Goal: Transaction & Acquisition: Purchase product/service

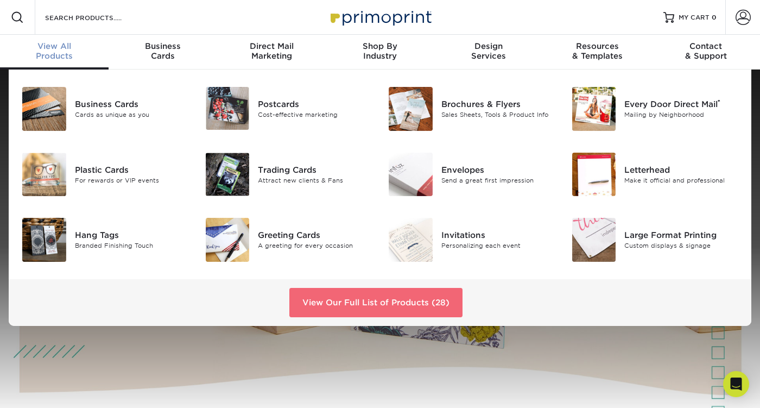
click at [387, 298] on link "View Our Full List of Products (28)" at bounding box center [375, 302] width 173 height 29
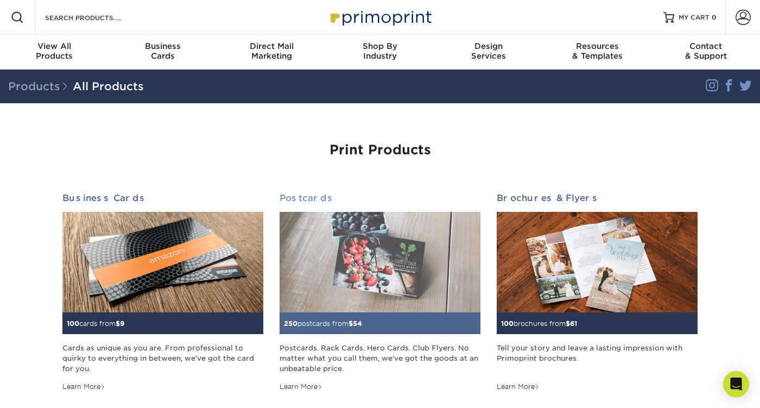
click at [353, 244] on img at bounding box center [379, 262] width 201 height 100
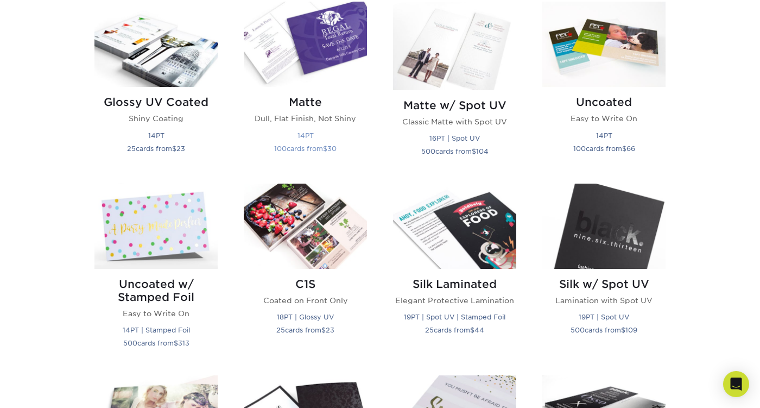
scroll to position [513, 0]
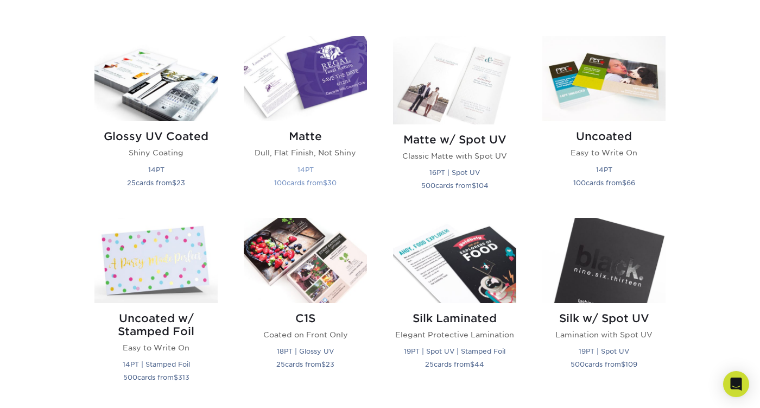
click at [311, 104] on img at bounding box center [305, 78] width 123 height 85
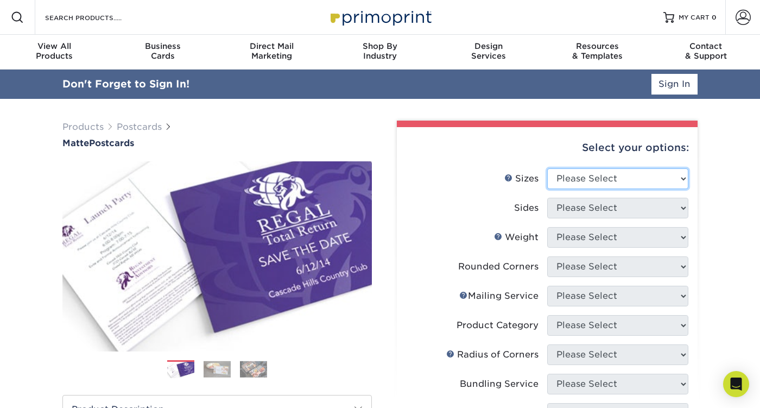
click at [563, 175] on select "Please Select 1.5" x 7" 2" x 4" 2" x 6" 2" x 7" 2" x 8" 2.12" x 5.5" 2.125" x 5…" at bounding box center [617, 178] width 141 height 21
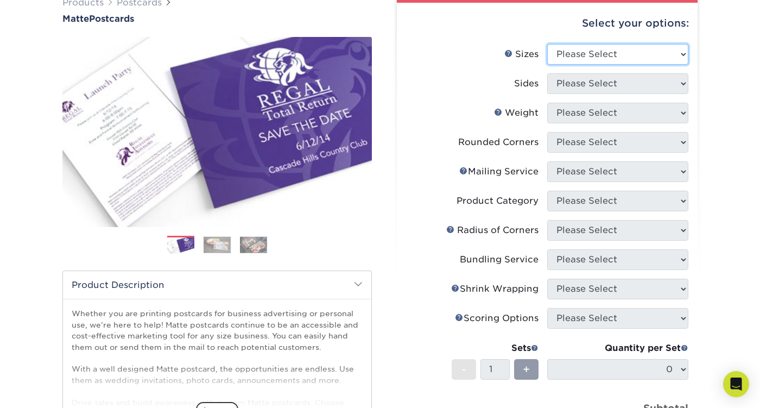
scroll to position [91, 0]
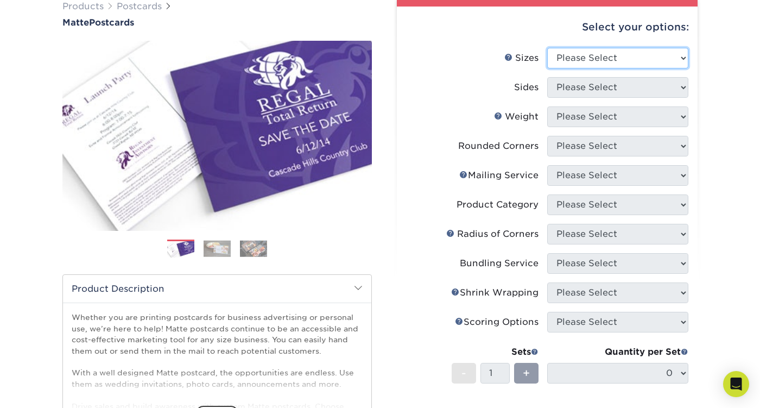
click at [596, 60] on select "Please Select 1.5" x 7" 2" x 4" 2" x 6" 2" x 7" 2" x 8" 2.12" x 5.5" 2.125" x 5…" at bounding box center [617, 58] width 141 height 21
select select "4.00x6.00"
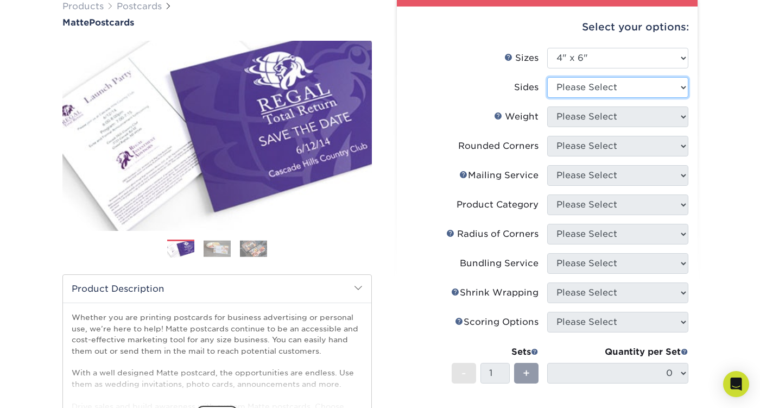
click at [586, 84] on select "Please Select Print Both Sides Print Front Only" at bounding box center [617, 87] width 141 height 21
select select "13abbda7-1d64-4f25-8bb2-c179b224825d"
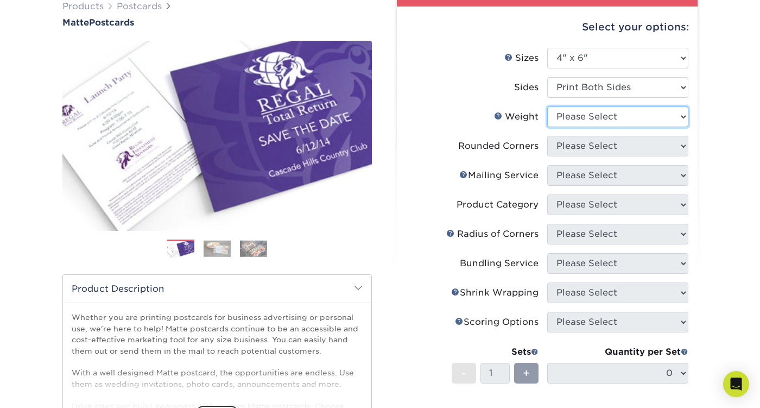
click at [582, 119] on select "Please Select 16PT 14PT" at bounding box center [617, 116] width 141 height 21
click at [595, 111] on select "Please Select 16PT 14PT" at bounding box center [617, 116] width 141 height 21
select select "16PT"
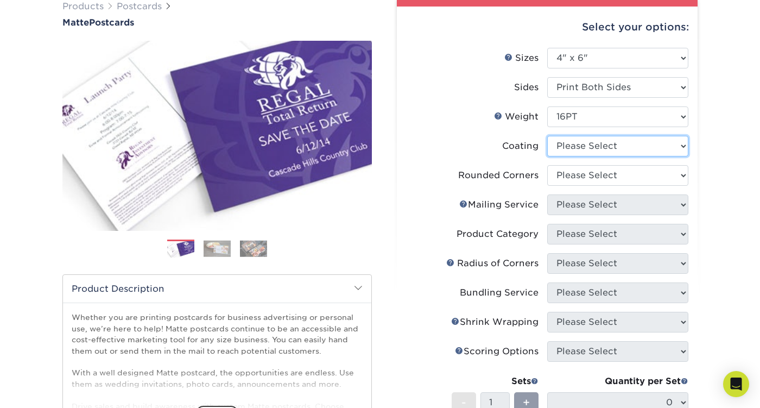
click at [590, 142] on select at bounding box center [617, 146] width 141 height 21
select select "121bb7b5-3b4d-429f-bd8d-bbf80e953313"
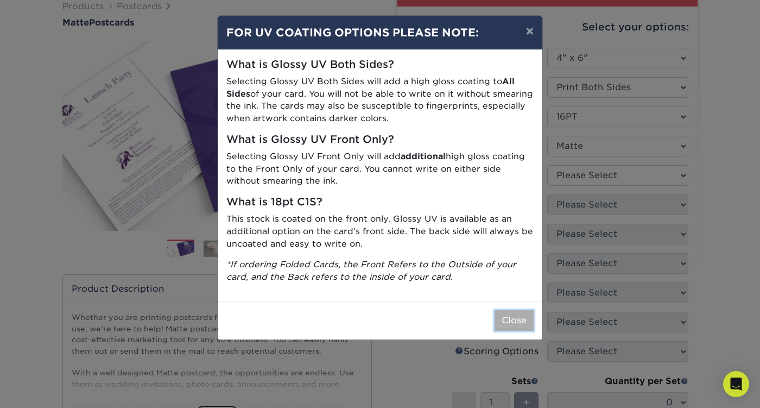
click at [513, 320] on button "Close" at bounding box center [513, 320] width 39 height 21
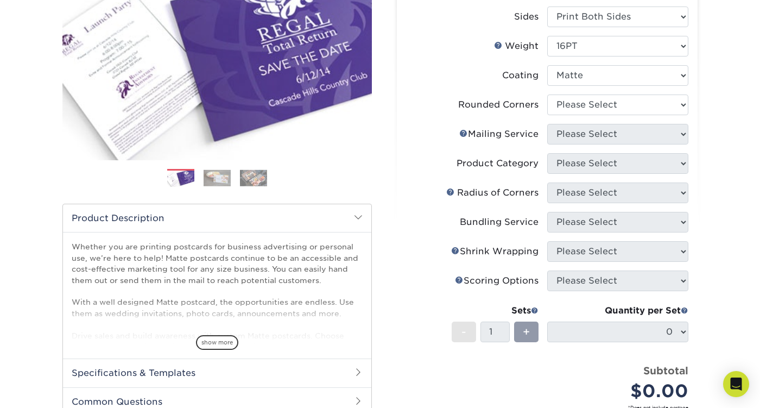
scroll to position [176, 0]
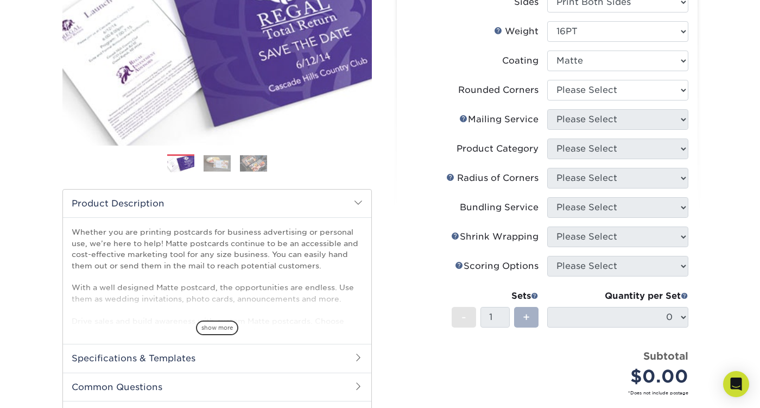
click at [529, 314] on span "+" at bounding box center [526, 317] width 7 height 16
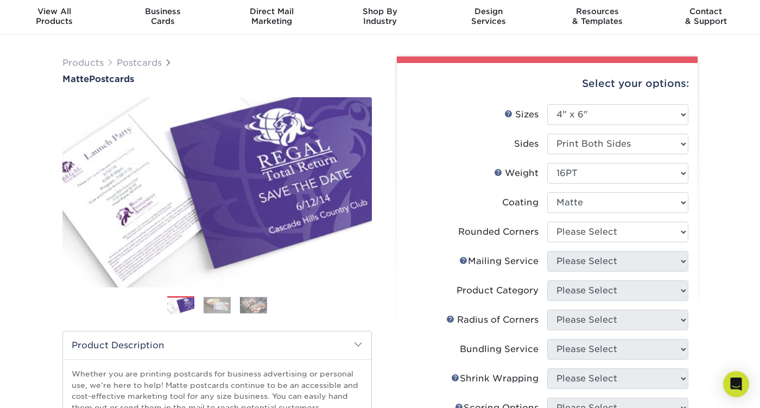
scroll to position [23, 0]
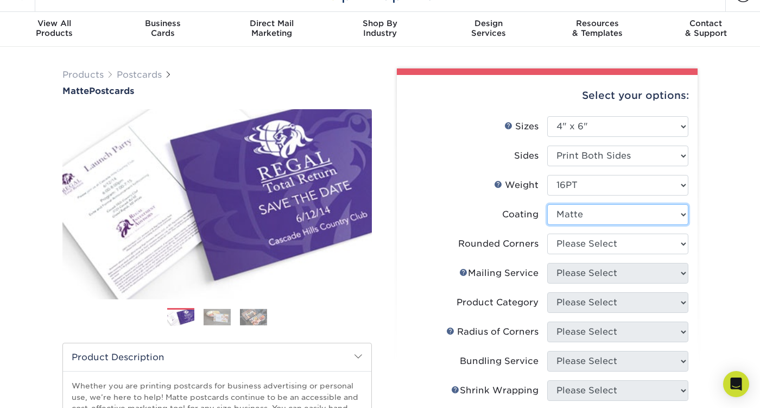
click at [580, 216] on select at bounding box center [617, 214] width 141 height 21
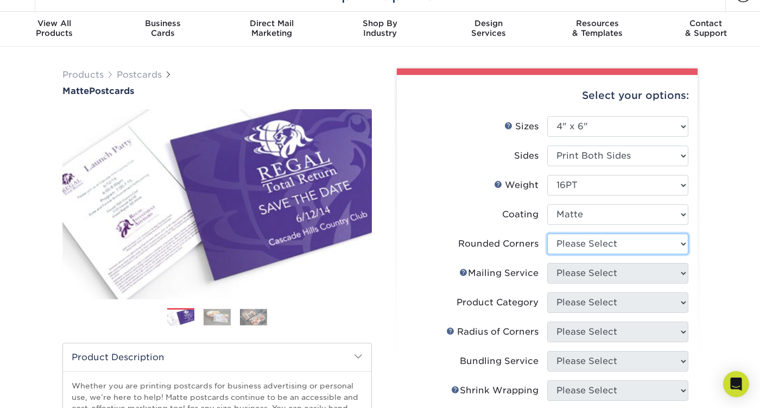
click at [576, 241] on select "Please Select Yes - Round 4 Corners No" at bounding box center [617, 243] width 141 height 21
select select "0"
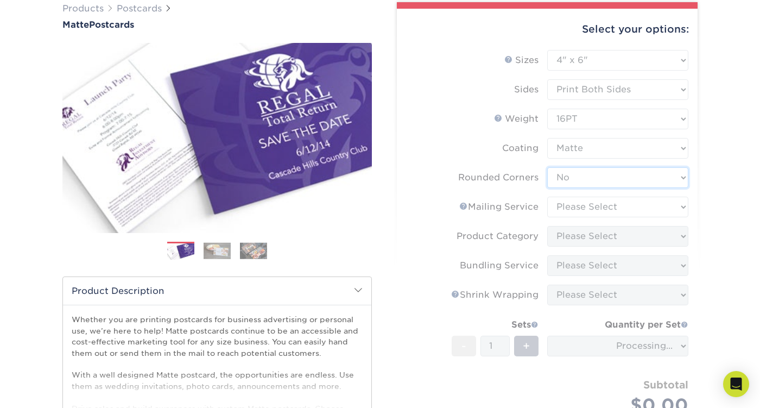
scroll to position [115, 0]
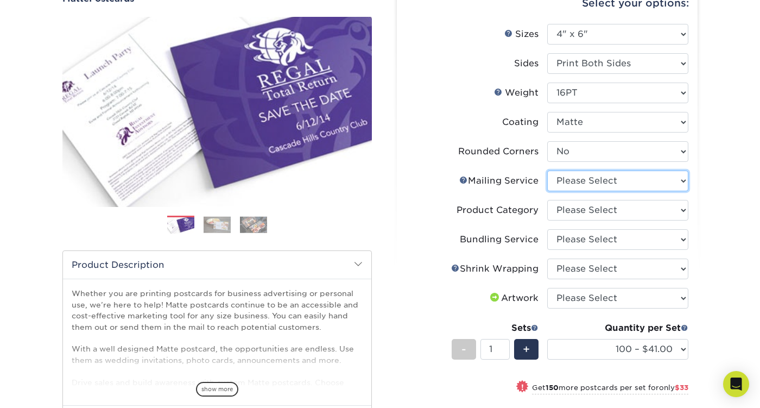
click at [588, 179] on select "Please Select No Direct Mailing Service No, I will mail/stamp/imprint Direct Ma…" at bounding box center [617, 180] width 141 height 21
select select "3e5e9bdd-d78a-4c28-a41d-fe1407925ca6"
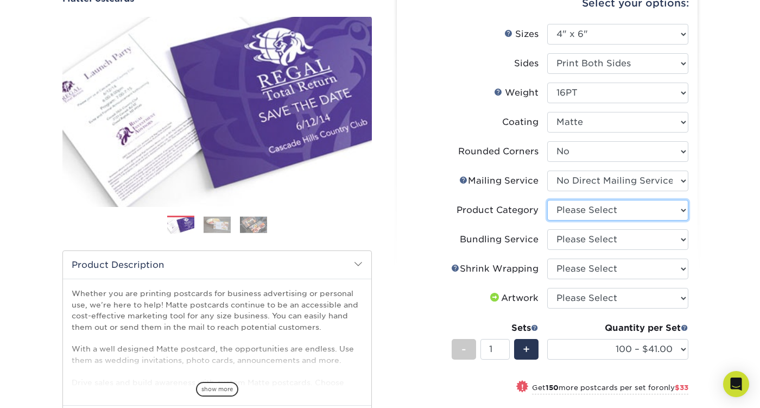
click at [603, 210] on select "Please Select Postcards" at bounding box center [617, 210] width 141 height 21
select select "9b7272e0-d6c8-4c3c-8e97-d3a1bcdab858"
click at [600, 238] on select "Please Select No Bundling Services Yes, Bundles of 50 (+2 Days) Yes, Bundles of…" at bounding box center [617, 239] width 141 height 21
select select "58689abb-25c0-461c-a4c3-a80b627d6649"
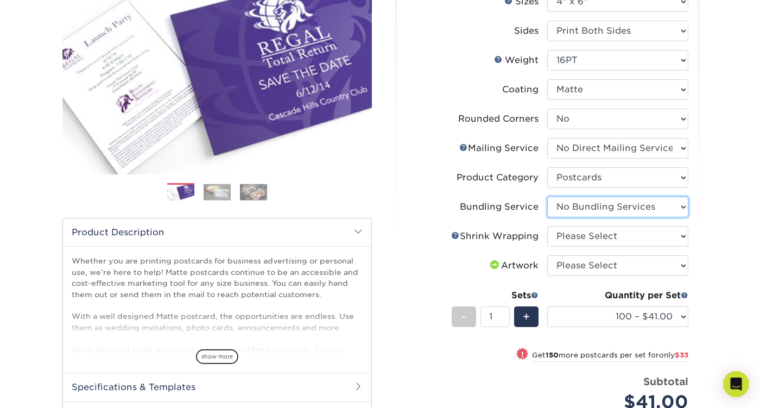
scroll to position [158, 0]
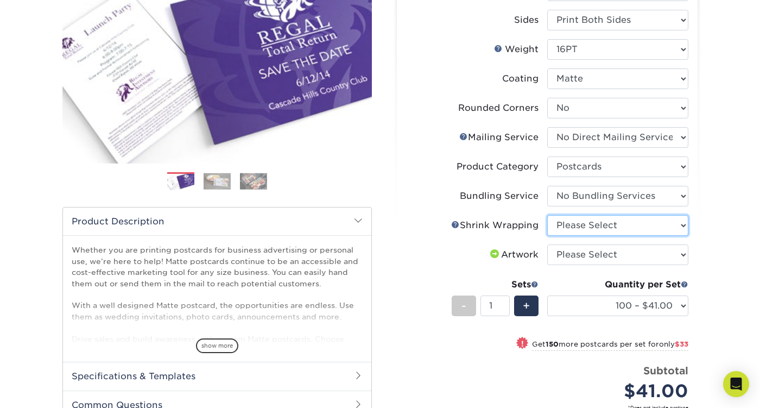
click at [599, 229] on select "Please Select No Shrink Wrapping Shrink Wrap 100 Per Package Shrink Wrap 50 Per…" at bounding box center [617, 225] width 141 height 21
select select "c8749376-e7da-41d0-b3dc-647faf84d907"
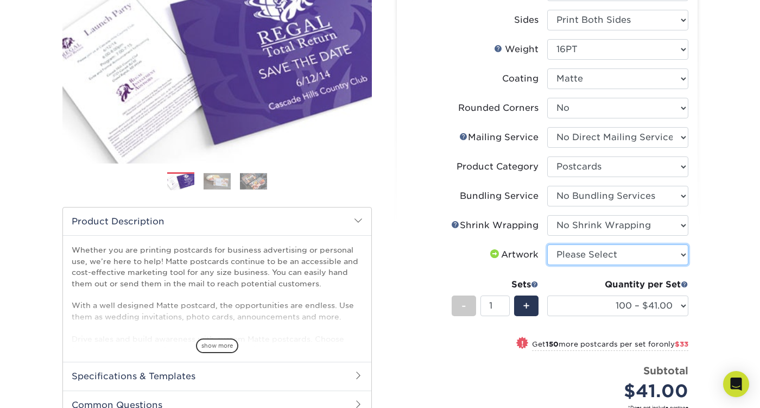
click at [595, 250] on select "Please Select I will upload files I need a design - $150" at bounding box center [617, 254] width 141 height 21
select select "upload"
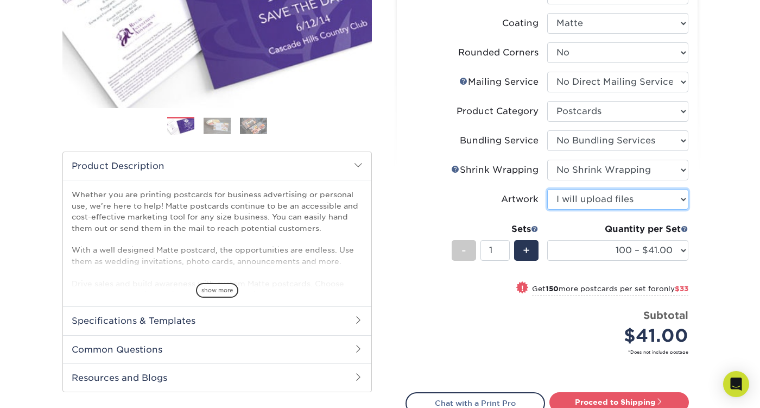
scroll to position [215, 0]
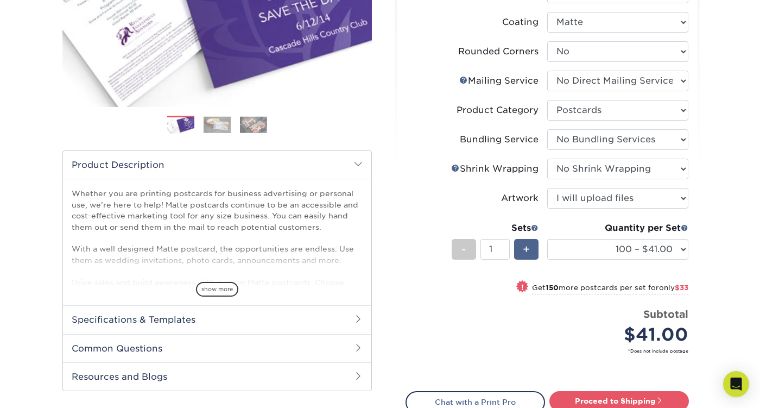
click at [530, 253] on div "+" at bounding box center [526, 249] width 24 height 21
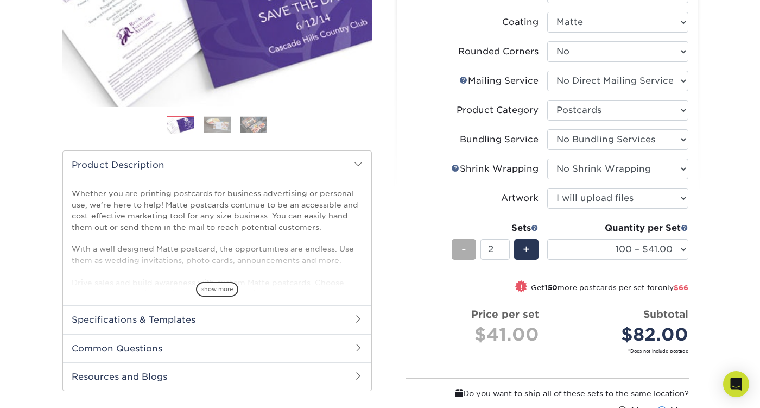
click at [469, 247] on div "-" at bounding box center [463, 249] width 24 height 21
type input "1"
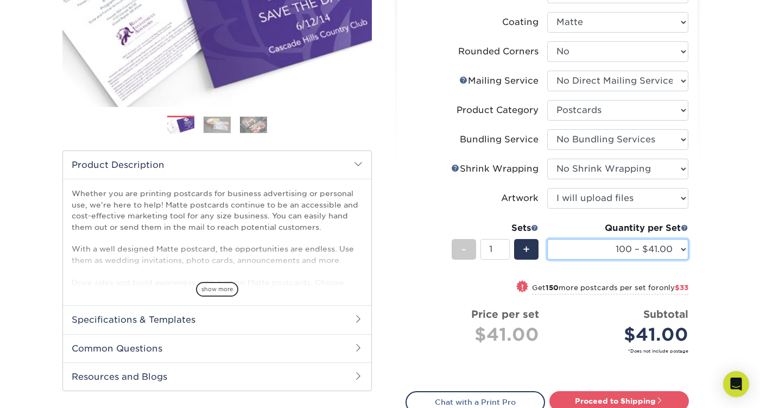
click at [611, 249] on select "100 – $41.00 250 – $74.00 500 – $88.00 1000 – $99.00 2500 – $205.00 5000 – $304…" at bounding box center [617, 249] width 141 height 21
click at [653, 244] on select "100 – $41.00 250 – $74.00 500 – $88.00 1000 – $99.00 2500 – $205.00 5000 – $304…" at bounding box center [617, 249] width 141 height 21
select select "1000 – $99.00"
click at [641, 251] on select "100 – $41.00 250 – $74.00 500 – $88.00 1000 – $99.00 2500 – $205.00 5000 – $304…" at bounding box center [617, 249] width 141 height 21
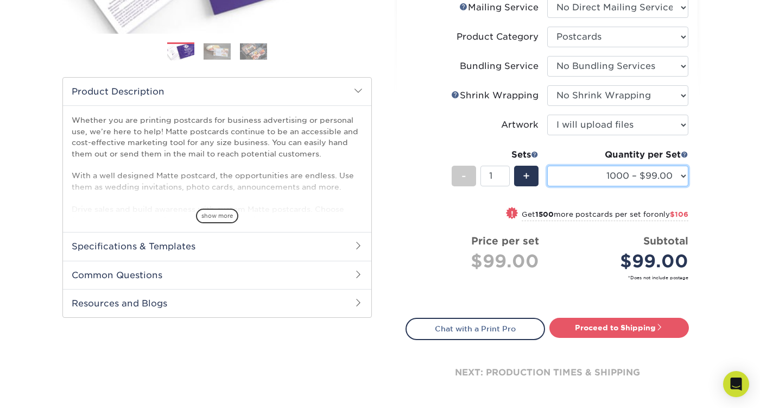
scroll to position [309, 0]
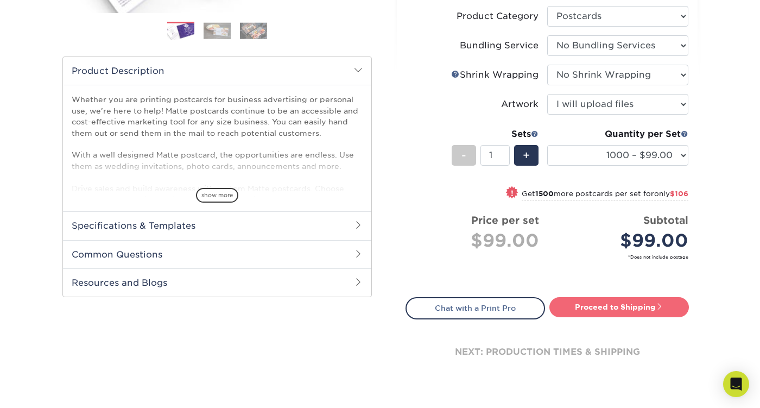
click at [593, 308] on link "Proceed to Shipping" at bounding box center [618, 307] width 139 height 20
type input "Set 1"
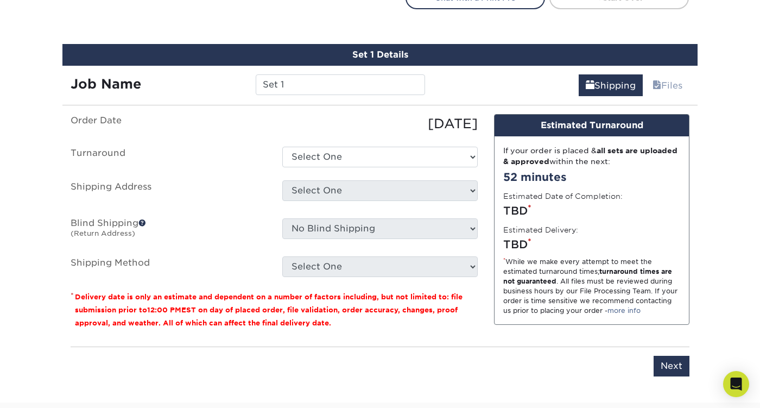
scroll to position [635, 0]
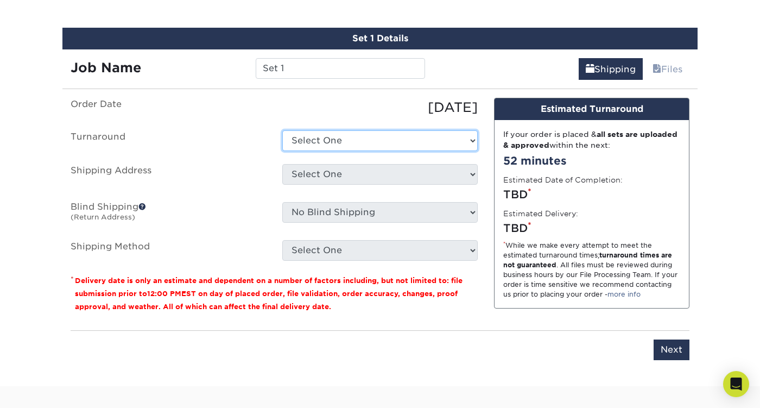
click at [335, 145] on select "Select One 2-4 Business Days 2 Day Next Business Day" at bounding box center [379, 140] width 195 height 21
select select "0e14bfd8-beeb-4b33-ba13-53b21136766b"
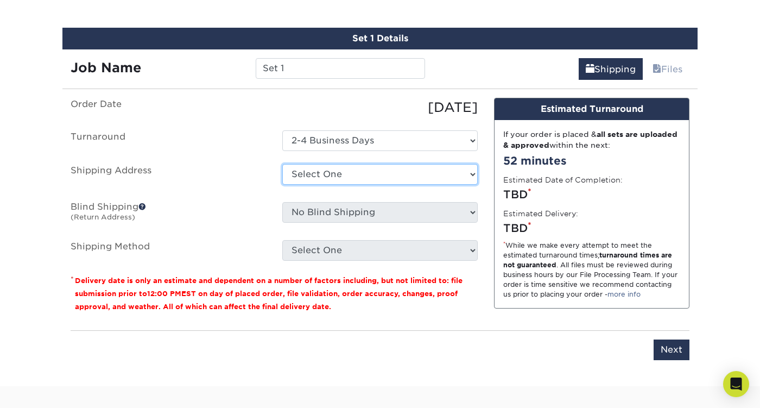
click at [330, 171] on select "Select One + Add New Address - Login" at bounding box center [379, 174] width 195 height 21
select select "newaddress"
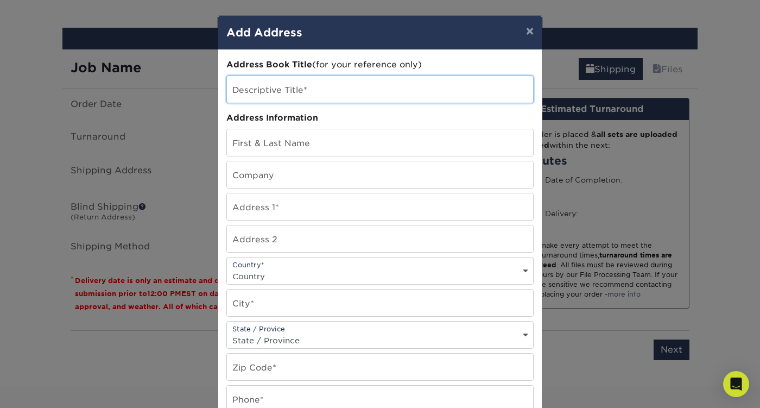
click at [333, 94] on input "text" at bounding box center [380, 89] width 306 height 27
type input "Awaken Church"
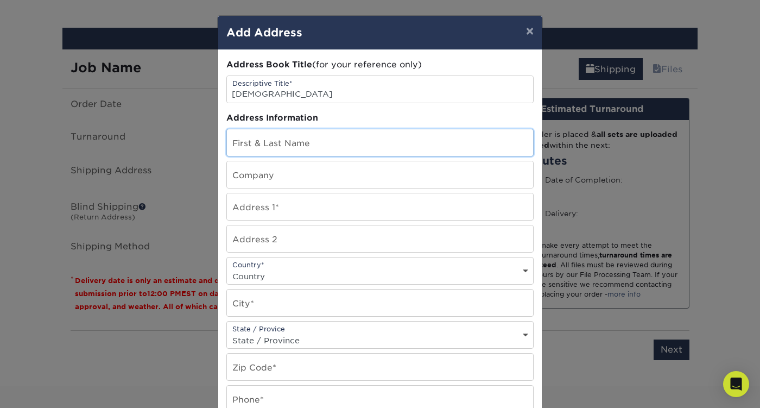
click at [324, 139] on input "text" at bounding box center [380, 142] width 306 height 27
type input "[PERSON_NAME]"
type input "[STREET_ADDRESS][PERSON_NAME]"
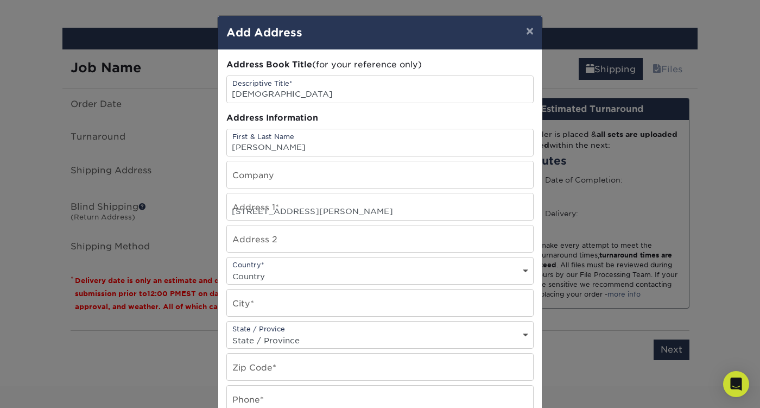
select select "US"
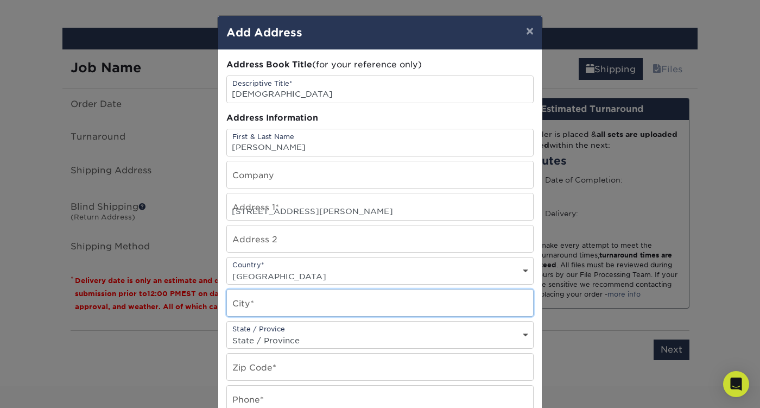
type input "Tifton"
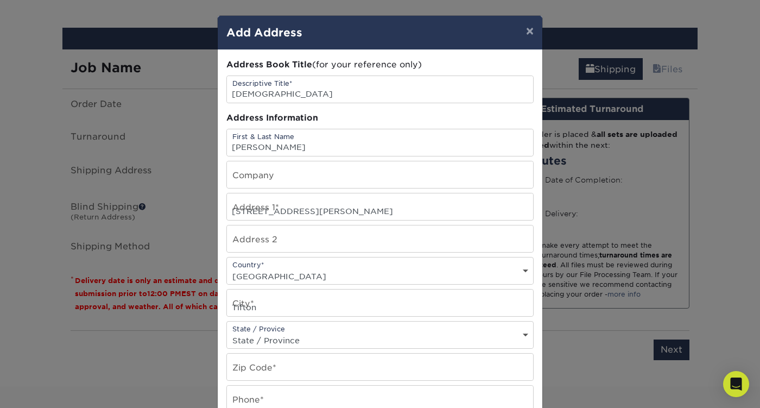
select select "GA"
type input "31794-3821"
type input "2055708306"
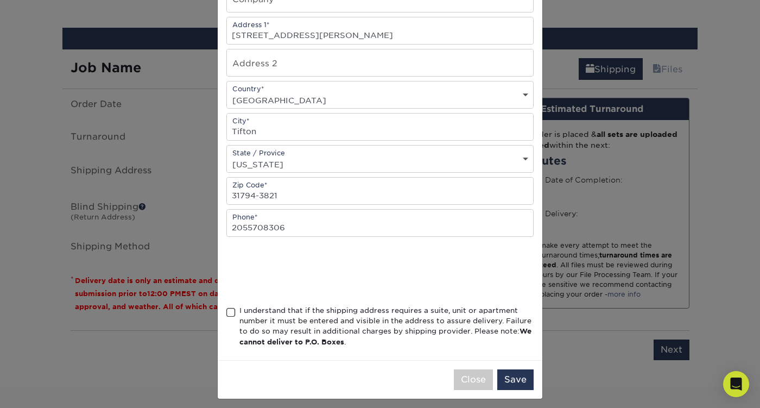
scroll to position [181, 0]
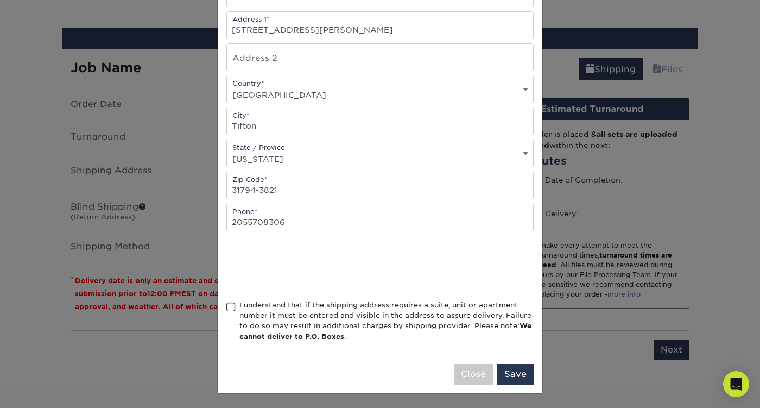
click at [229, 308] on span at bounding box center [230, 307] width 9 height 10
click at [0, 0] on input "I understand that if the shipping address requires a suite, unit or apartment n…" at bounding box center [0, 0] width 0 height 0
click at [524, 374] on button "Save" at bounding box center [515, 374] width 36 height 21
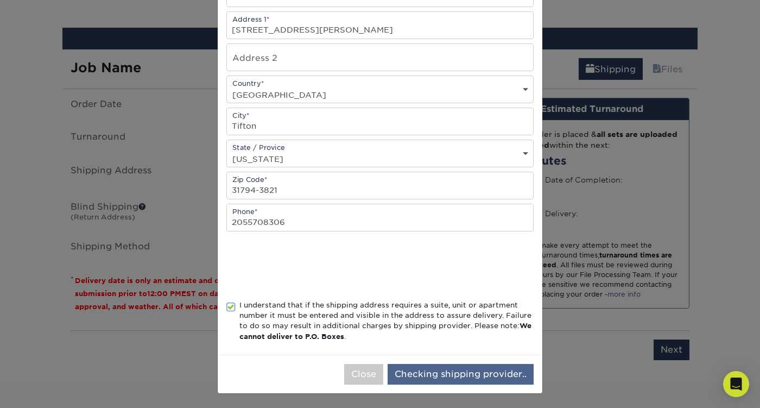
scroll to position [0, 0]
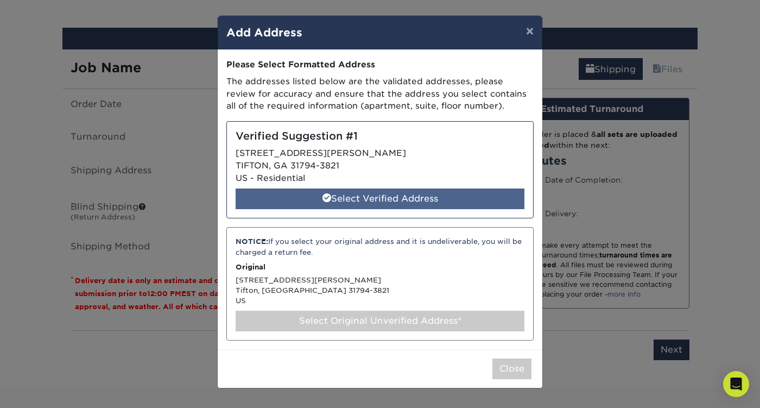
click at [376, 205] on div "Select Verified Address" at bounding box center [380, 198] width 289 height 21
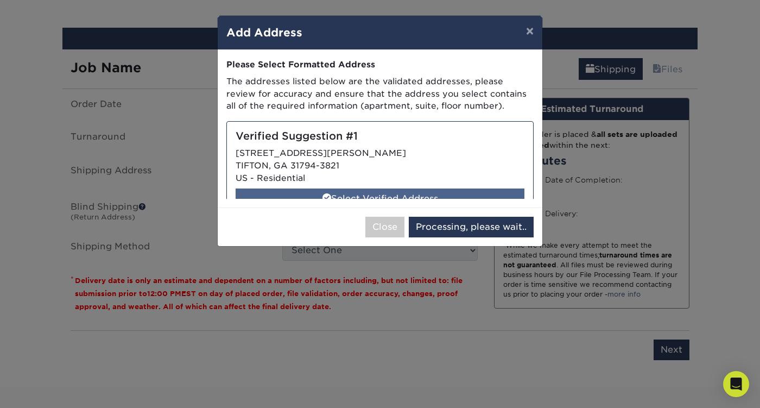
select select "285814"
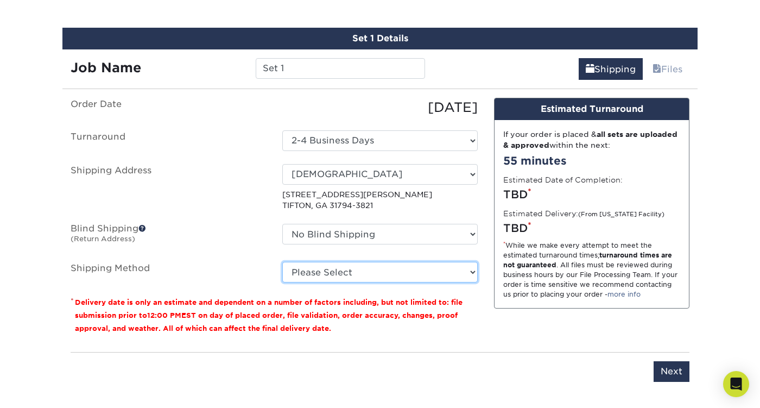
click at [347, 267] on select "Please Select Ground Shipping (+$36.41) 3 Day Shipping Service (+$46.47) 2 Day …" at bounding box center [379, 272] width 195 height 21
select select "03"
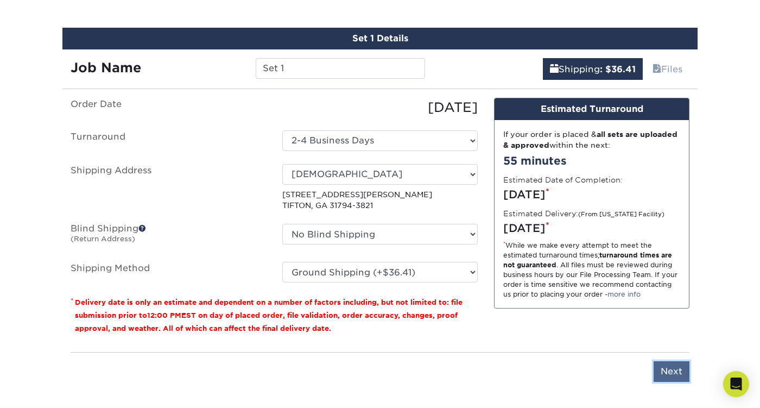
click at [664, 364] on input "Next" at bounding box center [671, 371] width 36 height 21
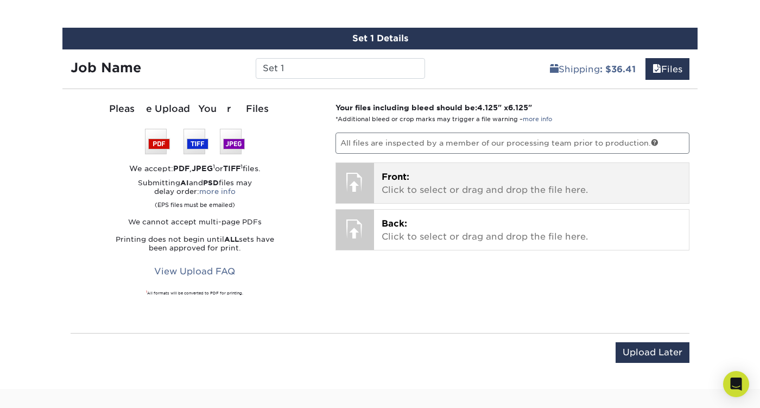
click at [408, 175] on span "Front:" at bounding box center [395, 176] width 28 height 10
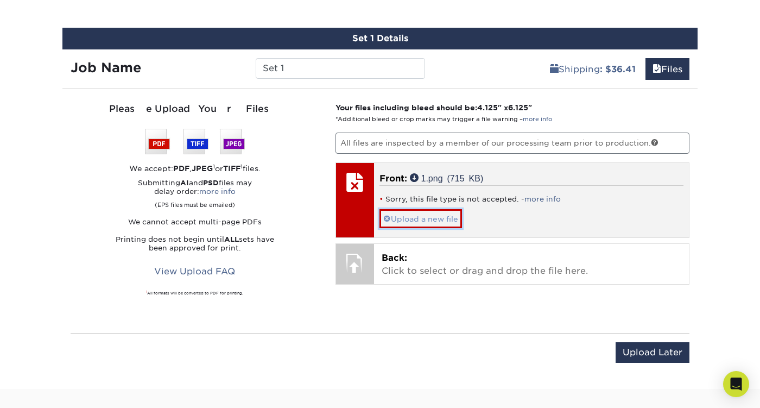
click at [388, 218] on span at bounding box center [387, 218] width 8 height 9
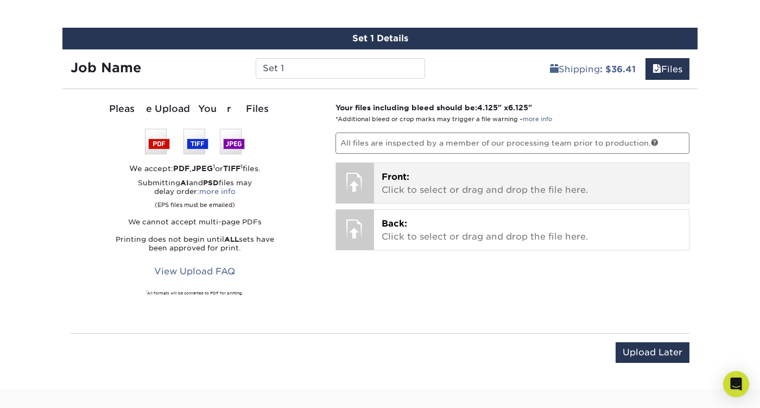
click at [412, 175] on p "Front: Click to select or drag and drop the file here." at bounding box center [531, 183] width 300 height 26
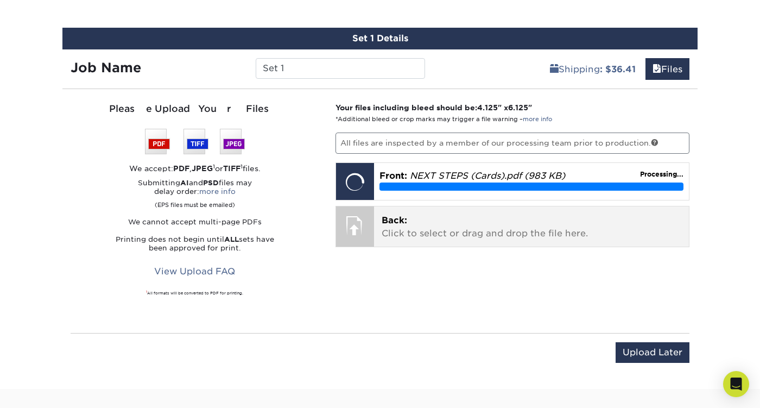
click at [473, 230] on p "Back: Click to select or drag and drop the file here." at bounding box center [531, 227] width 300 height 26
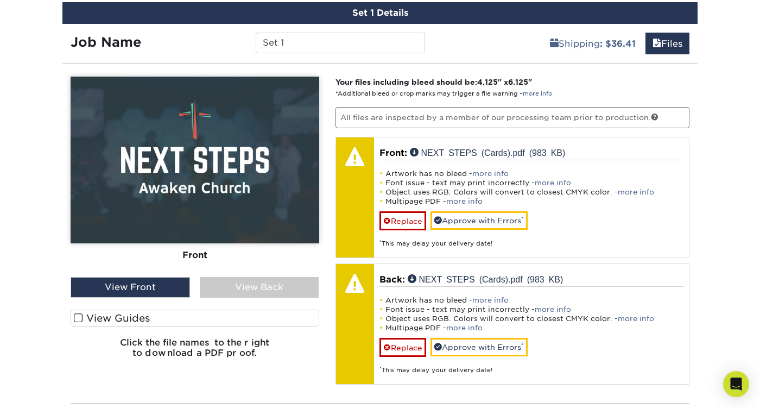
scroll to position [664, 0]
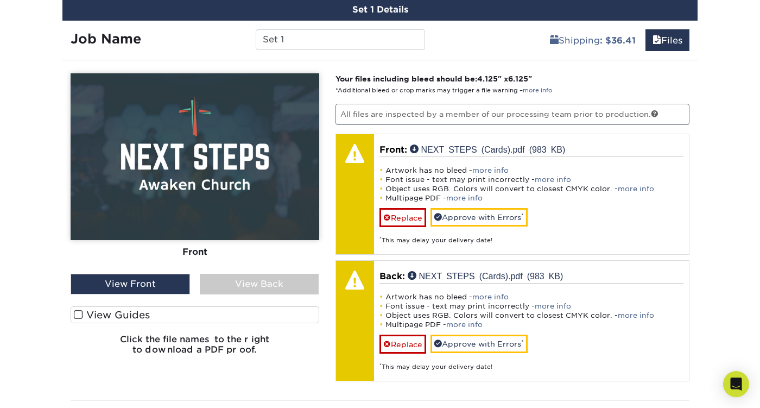
click at [237, 287] on div "View Back" at bounding box center [259, 283] width 119 height 21
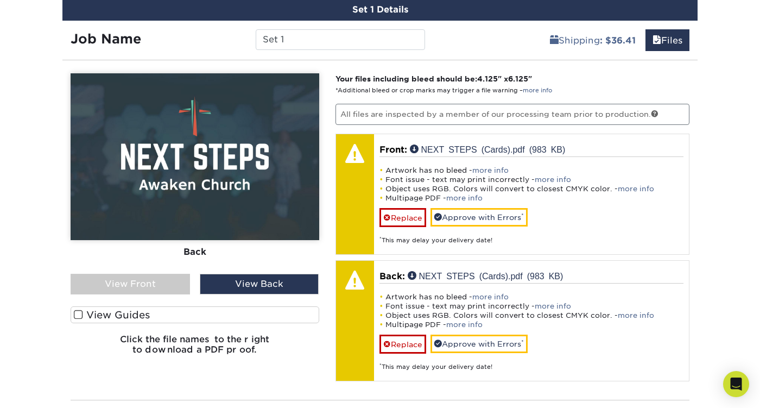
click at [181, 280] on div "View Front" at bounding box center [130, 283] width 119 height 21
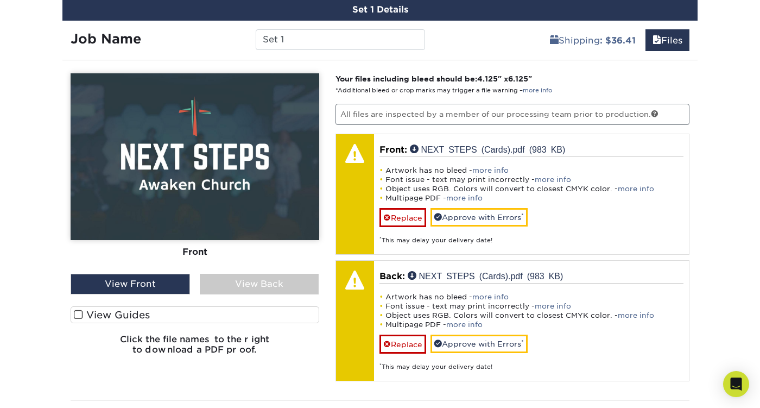
click at [222, 285] on div "View Back" at bounding box center [259, 283] width 119 height 21
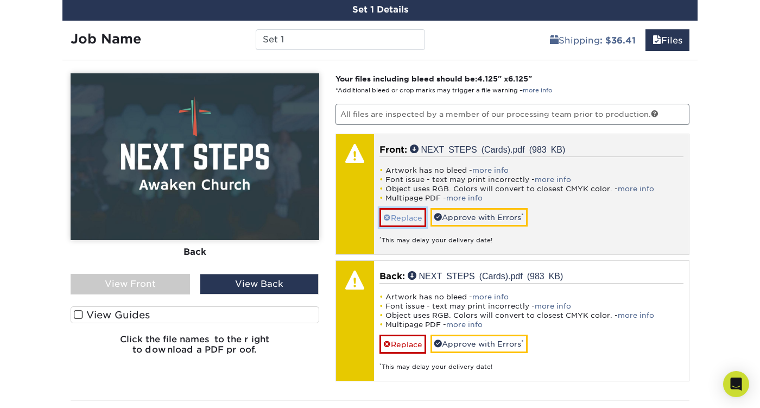
click at [386, 220] on span at bounding box center [387, 217] width 8 height 9
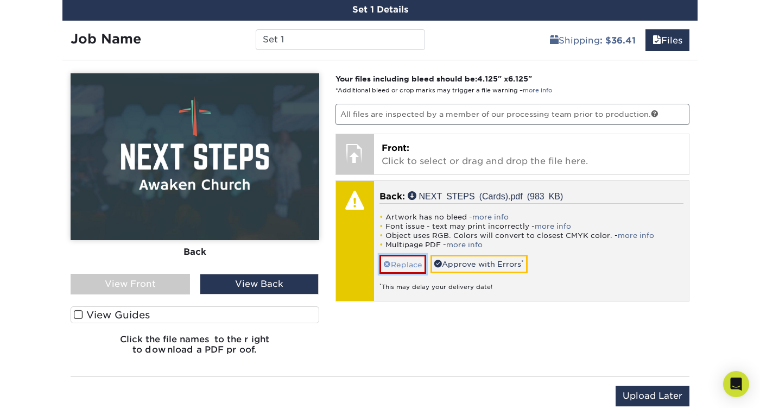
click at [384, 266] on span at bounding box center [387, 264] width 8 height 9
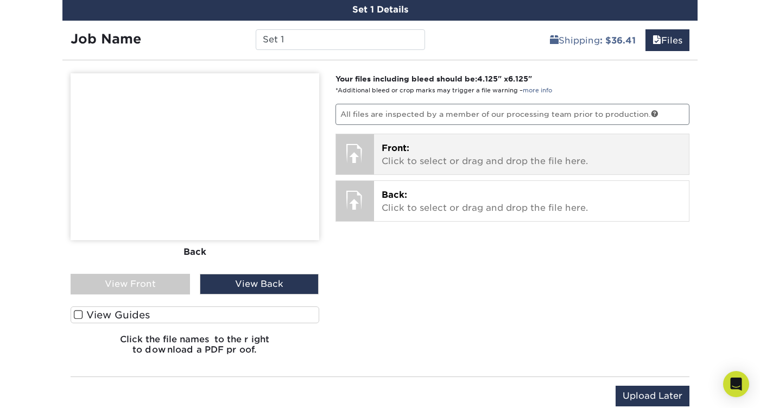
click at [387, 152] on span "Front:" at bounding box center [395, 148] width 28 height 10
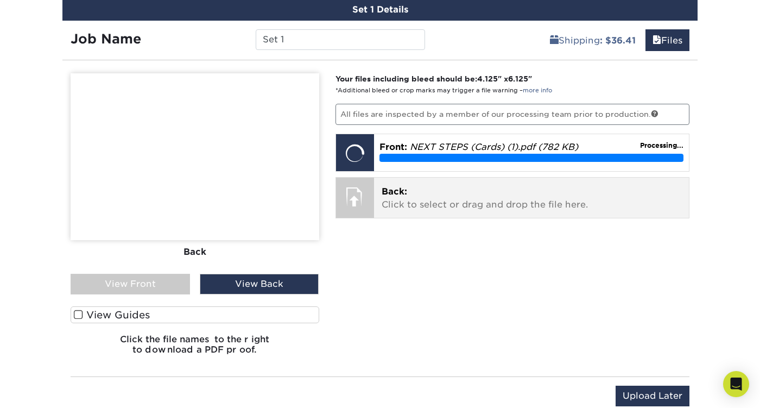
click at [397, 189] on span "Back:" at bounding box center [394, 191] width 26 height 10
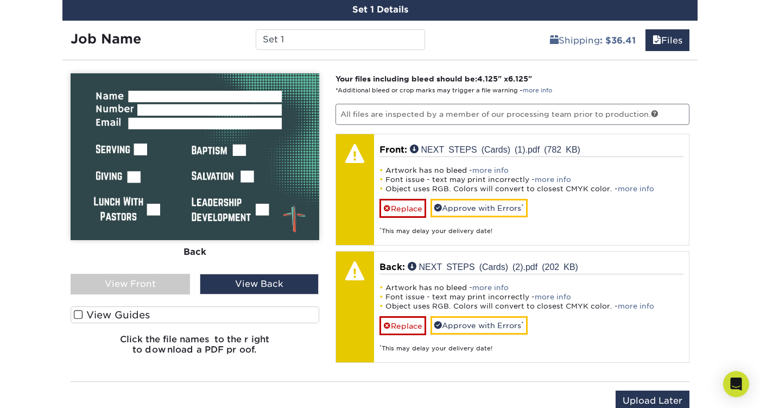
click at [174, 278] on div "View Front" at bounding box center [130, 283] width 119 height 21
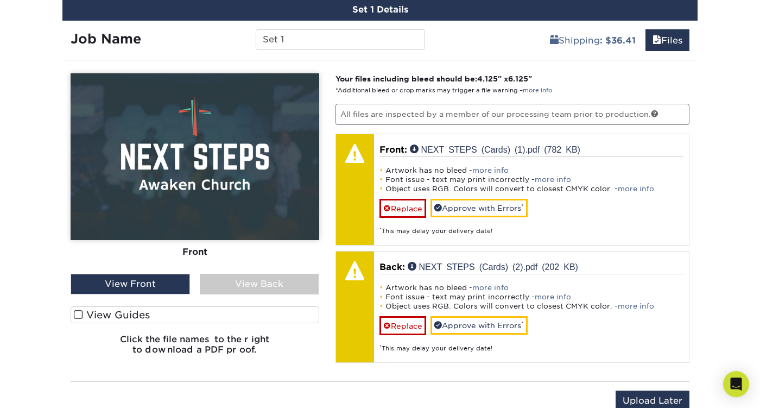
click at [220, 283] on div "View Back" at bounding box center [259, 283] width 119 height 21
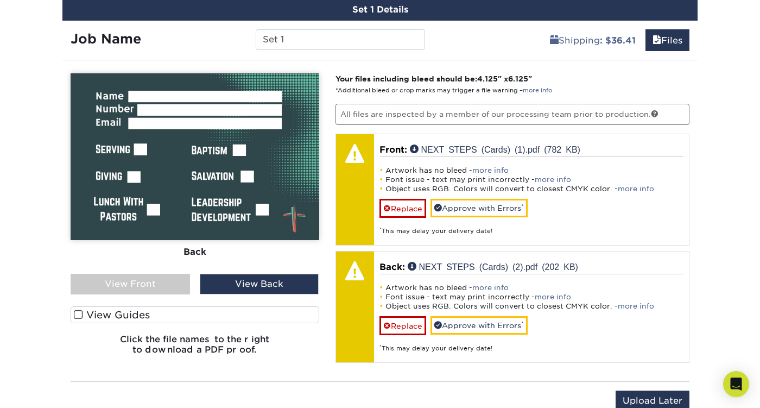
click at [152, 285] on div "View Front" at bounding box center [130, 283] width 119 height 21
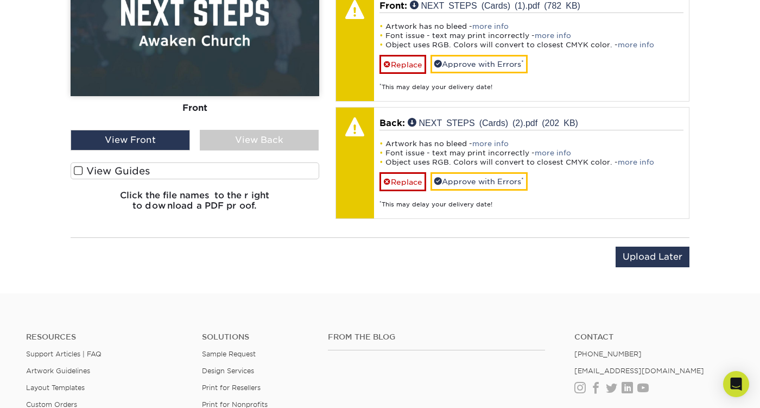
scroll to position [797, 0]
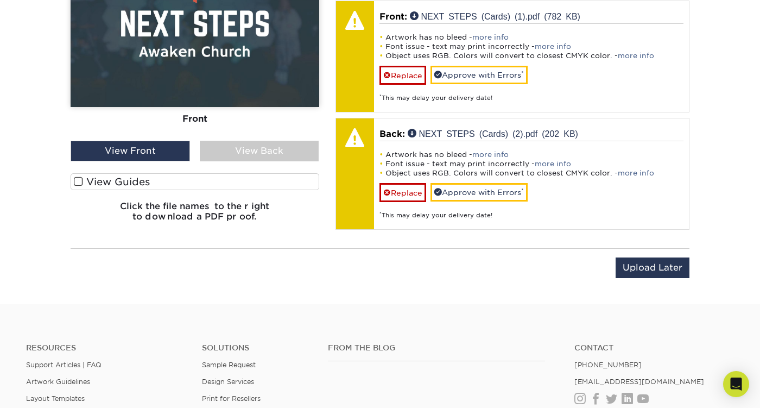
click at [87, 180] on label "View Guides" at bounding box center [195, 181] width 249 height 17
click at [0, 0] on input "View Guides" at bounding box center [0, 0] width 0 height 0
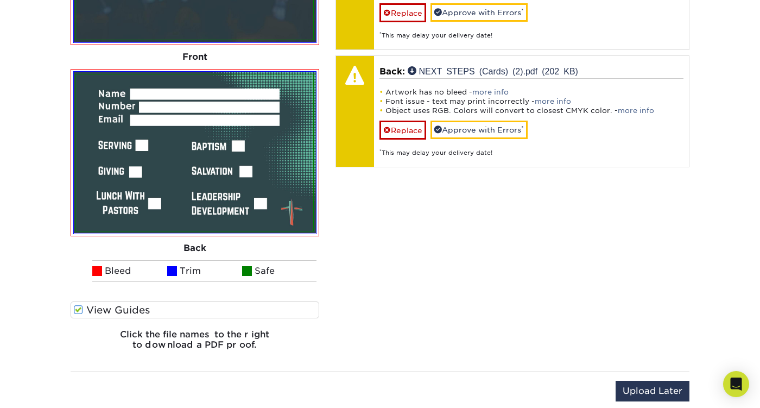
scroll to position [835, 0]
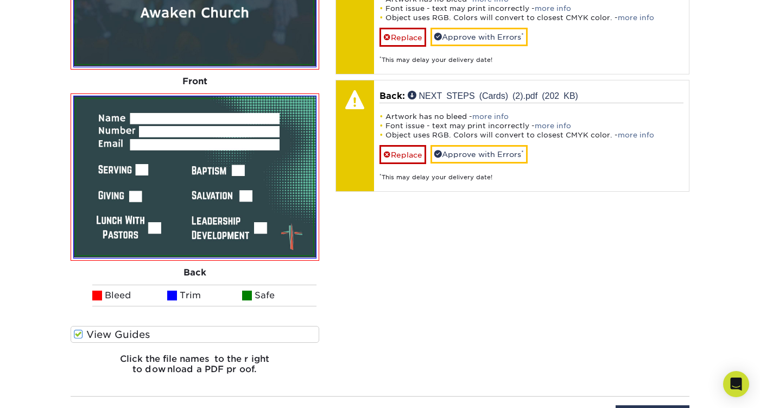
click at [78, 336] on span at bounding box center [78, 334] width 9 height 10
click at [0, 0] on input "View Guides" at bounding box center [0, 0] width 0 height 0
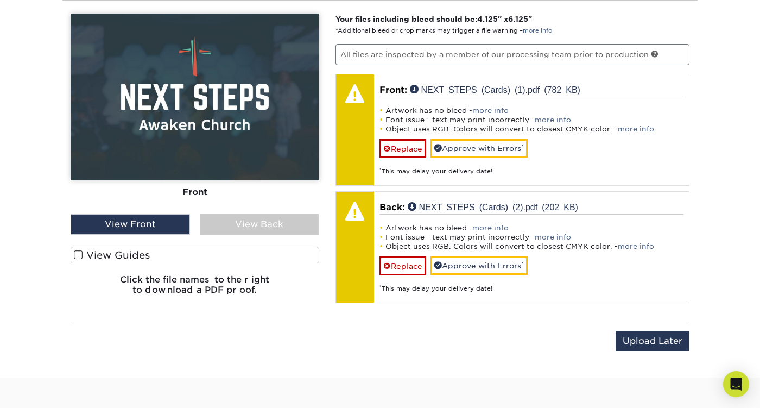
scroll to position [709, 0]
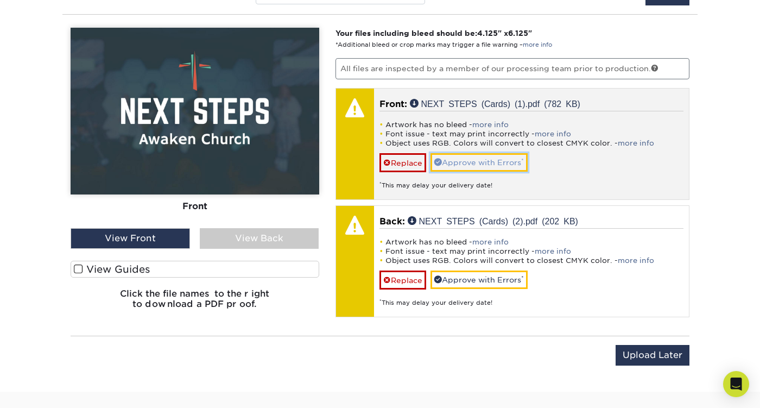
click at [459, 166] on link "Approve with Errors *" at bounding box center [478, 162] width 97 height 18
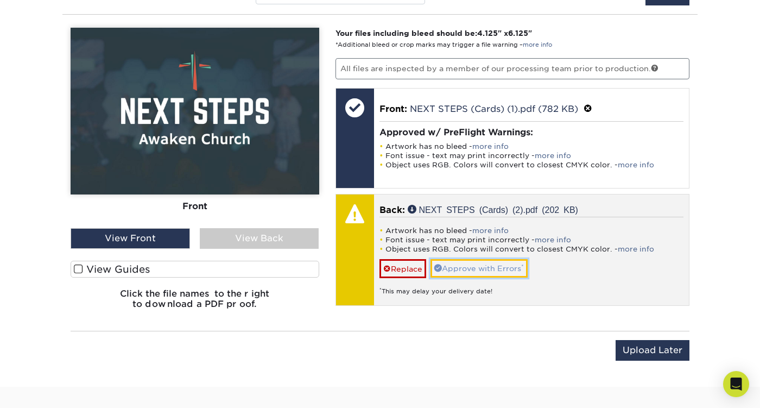
click at [463, 264] on link "Approve with Errors *" at bounding box center [478, 268] width 97 height 18
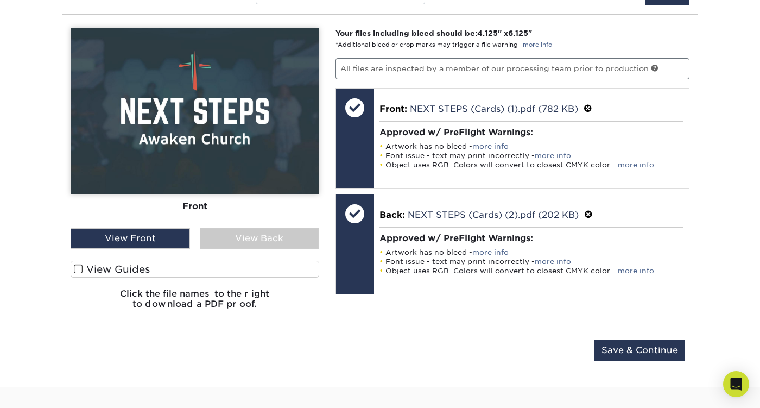
click at [239, 233] on div "View Back" at bounding box center [259, 238] width 119 height 21
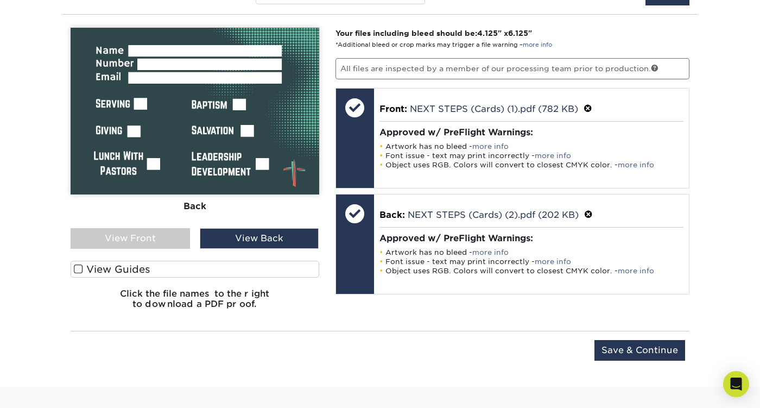
click at [163, 233] on div "View Front" at bounding box center [130, 238] width 119 height 21
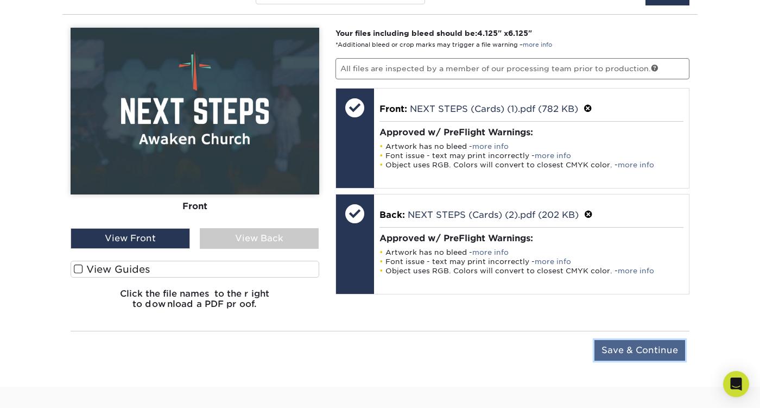
click at [625, 349] on input "Save & Continue" at bounding box center [639, 350] width 91 height 21
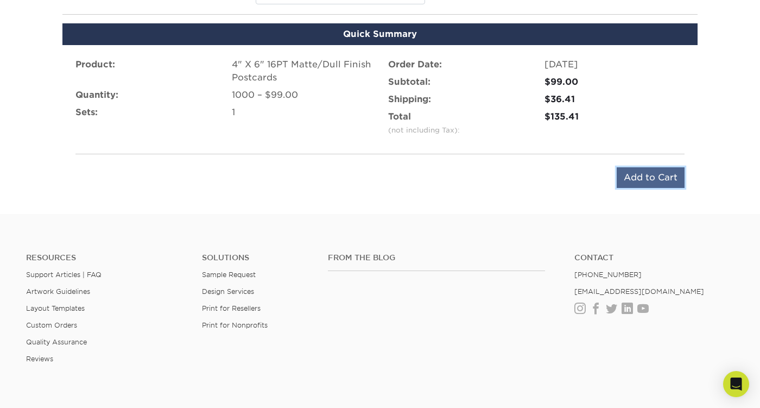
click at [647, 182] on input "Add to Cart" at bounding box center [650, 177] width 68 height 21
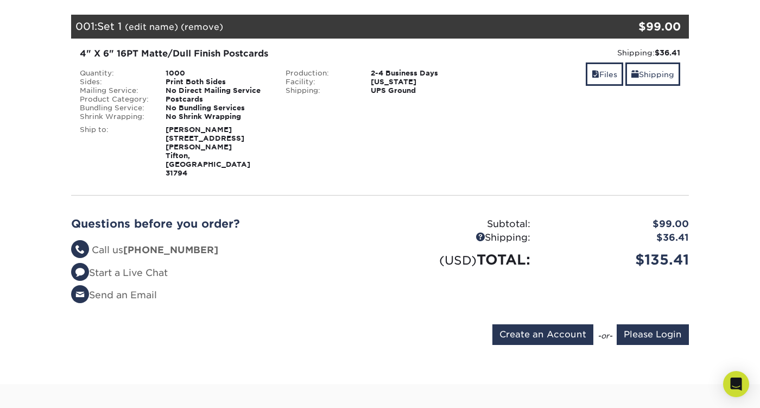
scroll to position [170, 0]
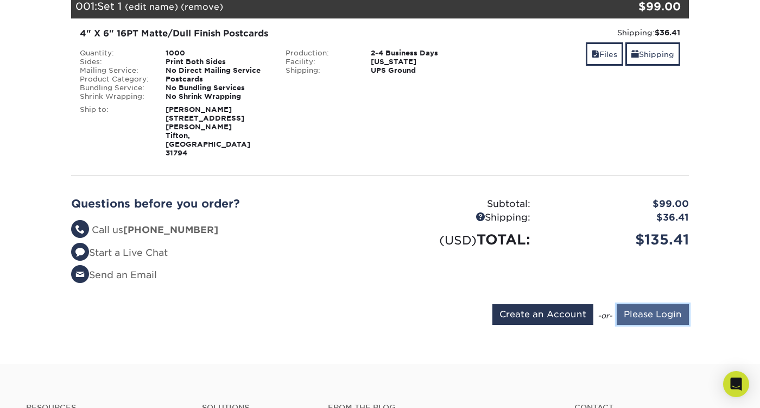
click at [649, 304] on input "Please Login" at bounding box center [652, 314] width 72 height 21
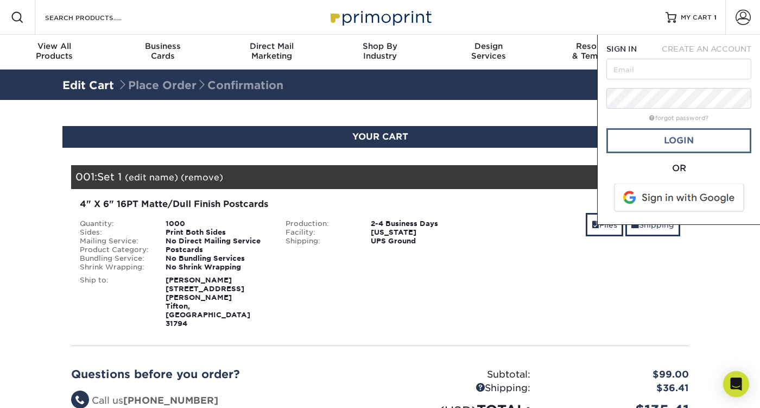
scroll to position [0, 0]
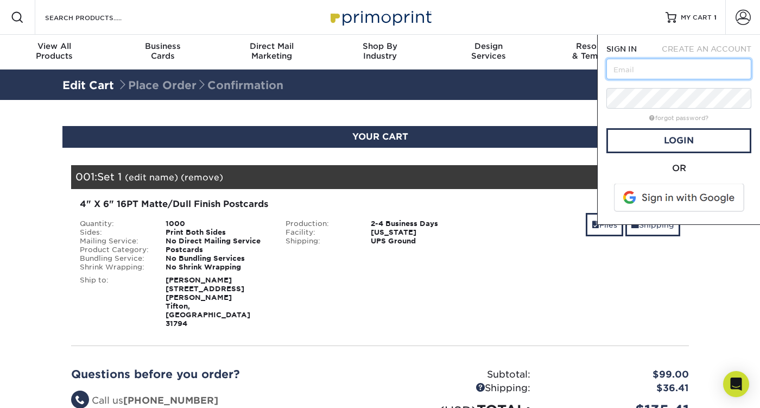
click at [648, 71] on input "text" at bounding box center [678, 69] width 145 height 21
type input "[EMAIL_ADDRESS][DOMAIN_NAME]"
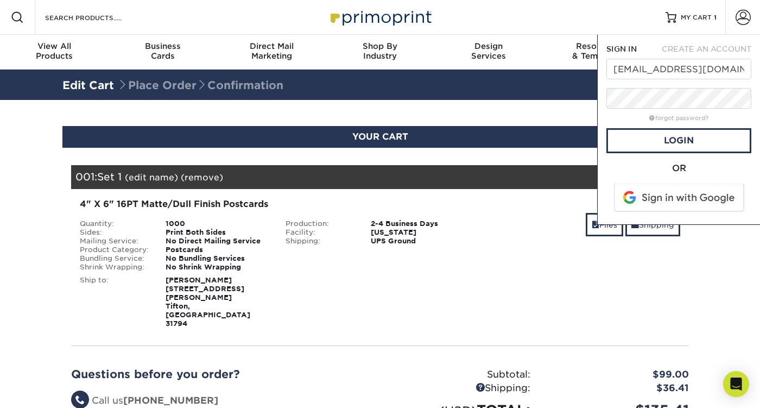
click at [667, 156] on form "SIGN IN CREATE AN ACCOUNT caleb@awakenyourfaith.church forgot password? All fie…" at bounding box center [678, 129] width 145 height 172
click at [672, 140] on link "Login" at bounding box center [678, 140] width 145 height 25
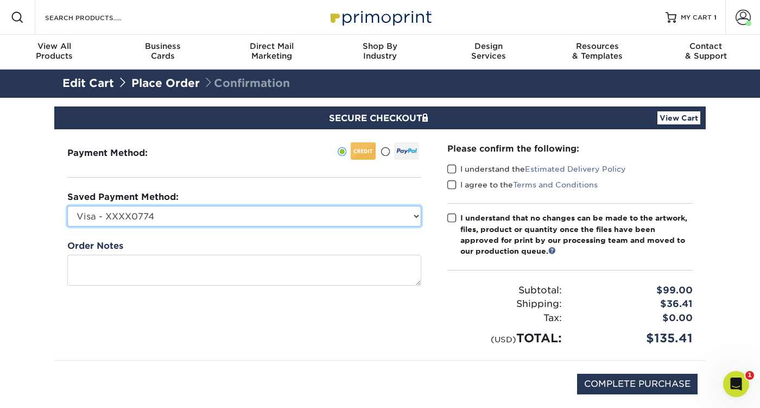
click at [367, 220] on select "Visa - XXXX0774 New Credit Card" at bounding box center [244, 216] width 354 height 21
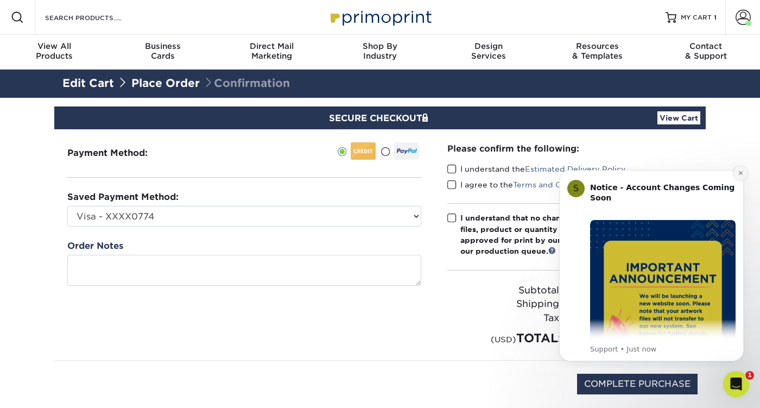
click at [734, 175] on button "Dismiss notification" at bounding box center [740, 173] width 14 height 14
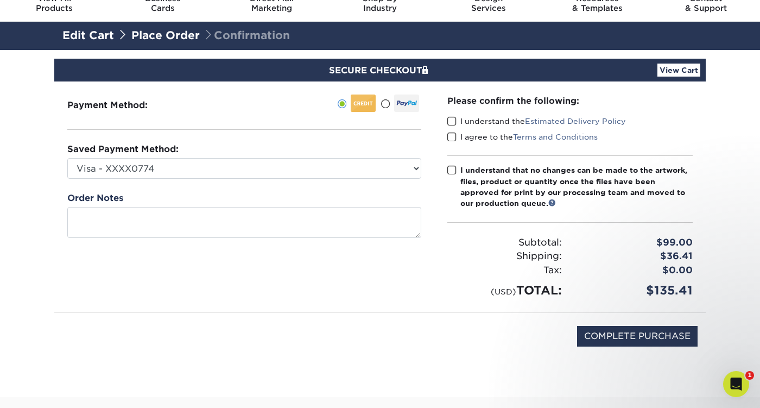
scroll to position [61, 0]
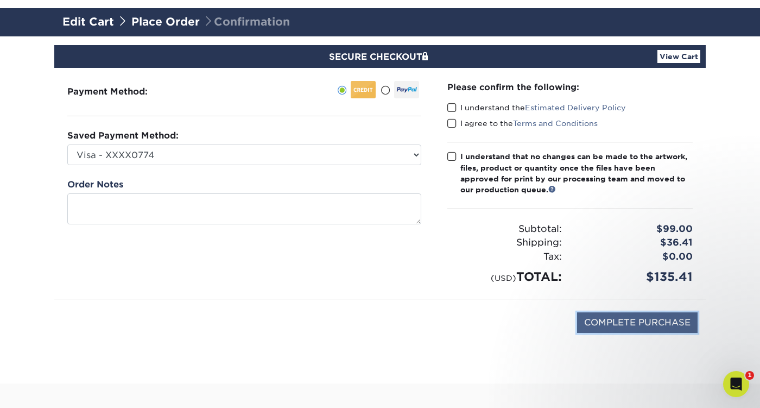
click at [599, 318] on input "COMPLETE PURCHASE" at bounding box center [637, 322] width 120 height 21
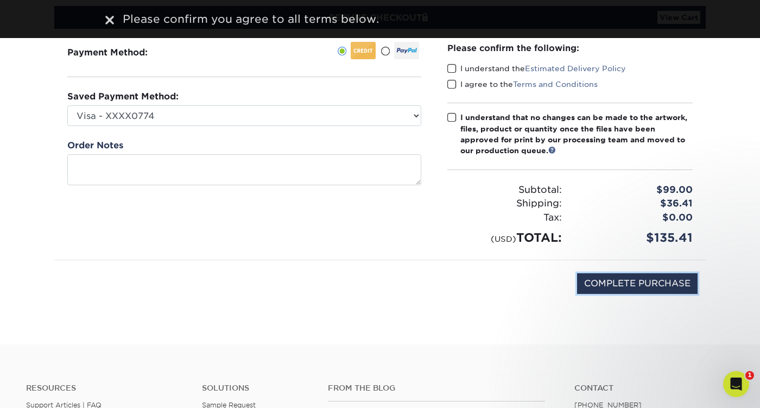
scroll to position [0, 0]
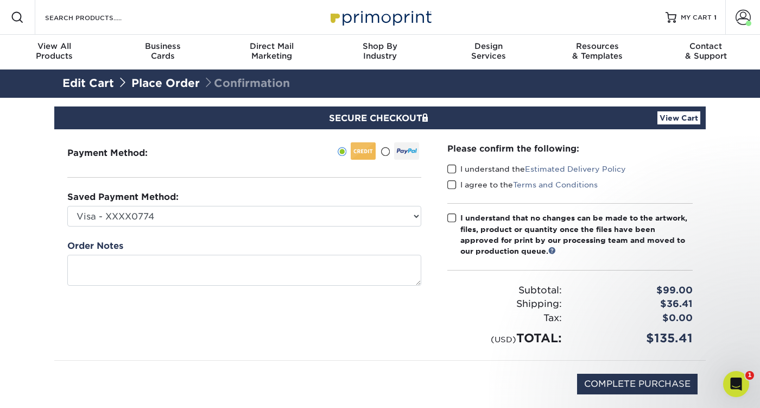
click at [451, 169] on span at bounding box center [451, 169] width 9 height 10
click at [0, 0] on input "I understand the Estimated Delivery Policy" at bounding box center [0, 0] width 0 height 0
click at [451, 182] on span at bounding box center [451, 185] width 9 height 10
click at [0, 0] on input "I agree to the Terms and Conditions" at bounding box center [0, 0] width 0 height 0
click at [450, 216] on span at bounding box center [451, 218] width 9 height 10
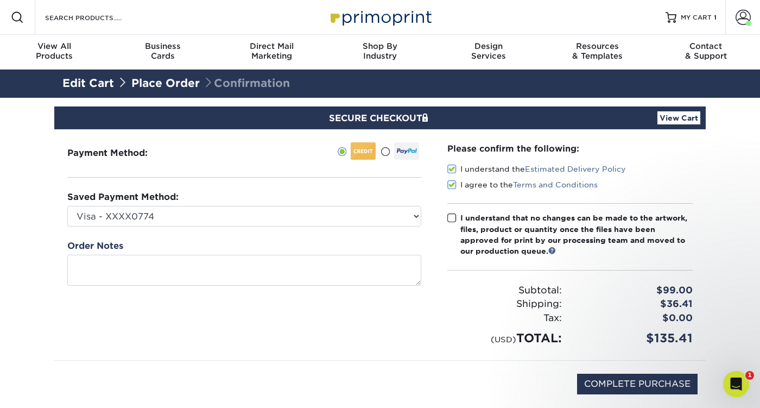
click at [0, 0] on input "I understand that no changes can be made to the artwork, files, product or quan…" at bounding box center [0, 0] width 0 height 0
click at [665, 386] on input "COMPLETE PURCHASE" at bounding box center [637, 383] width 120 height 21
type input "PROCESSING, PLEASE WAIT..."
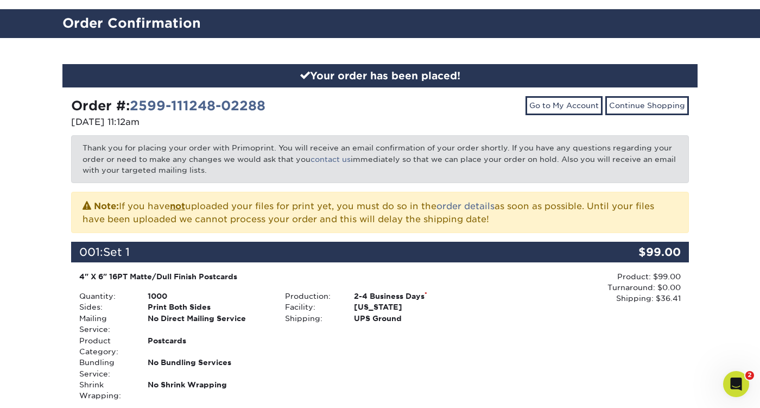
scroll to position [55, 0]
